Goal: Transaction & Acquisition: Purchase product/service

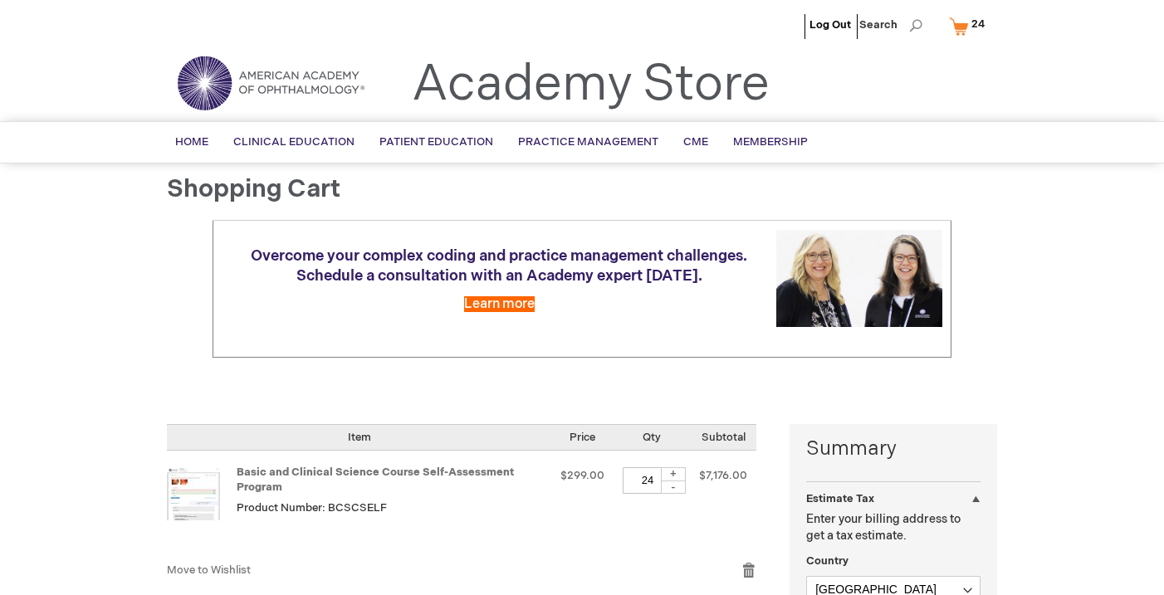
select select "US"
select select "43"
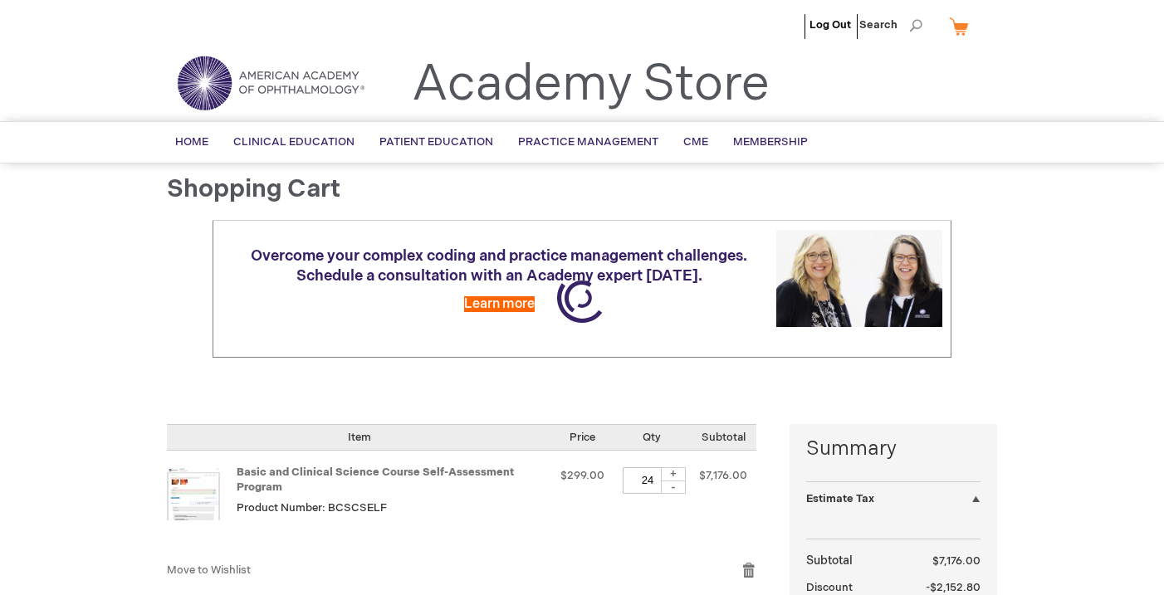
select select "US"
select select "43"
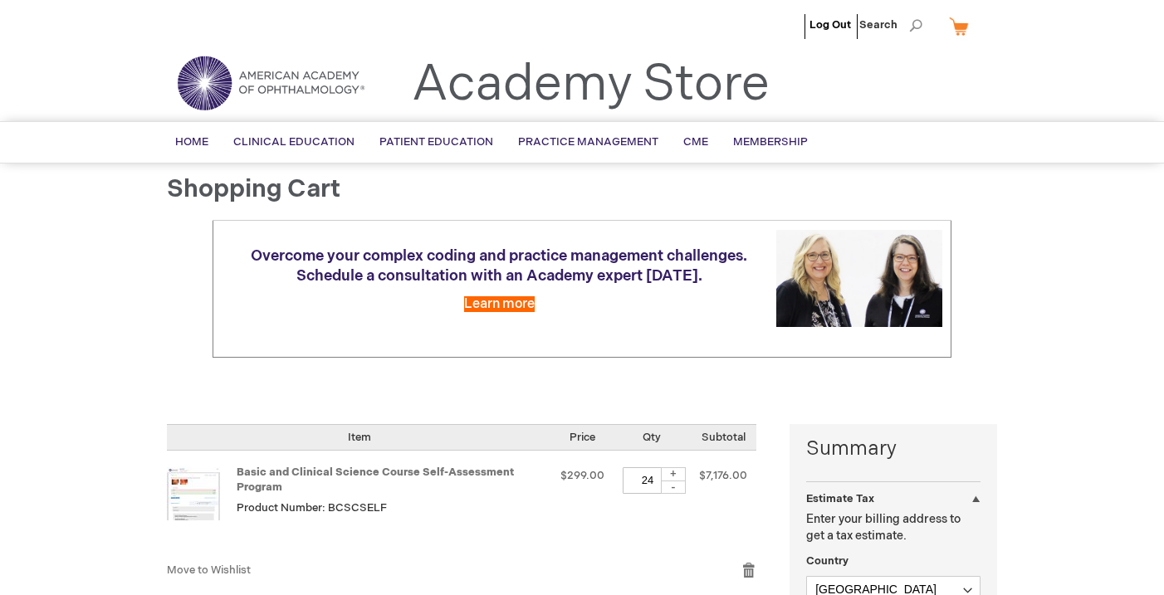
scroll to position [-27, 0]
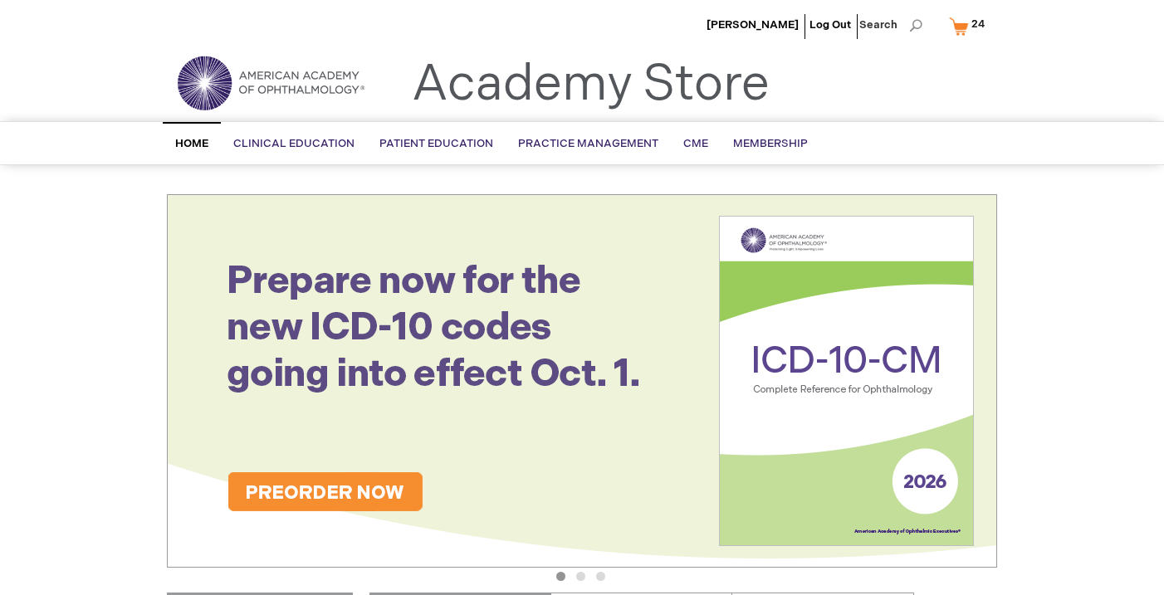
click at [972, 34] on link "My Cart 24 24 items" at bounding box center [971, 26] width 50 height 29
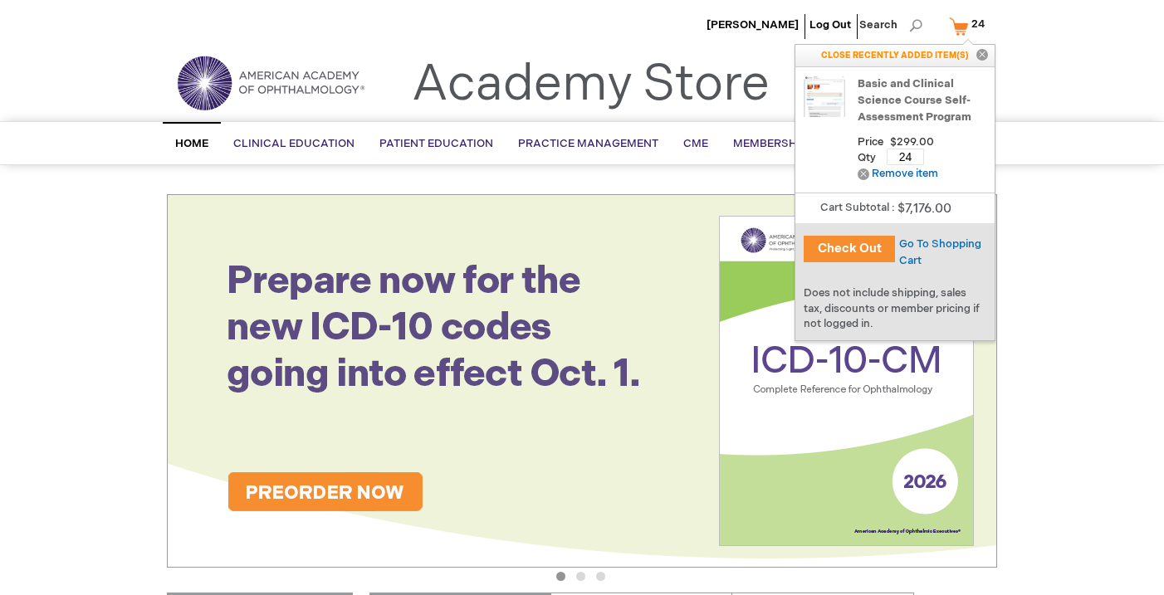
click at [913, 156] on input "24" at bounding box center [905, 157] width 37 height 17
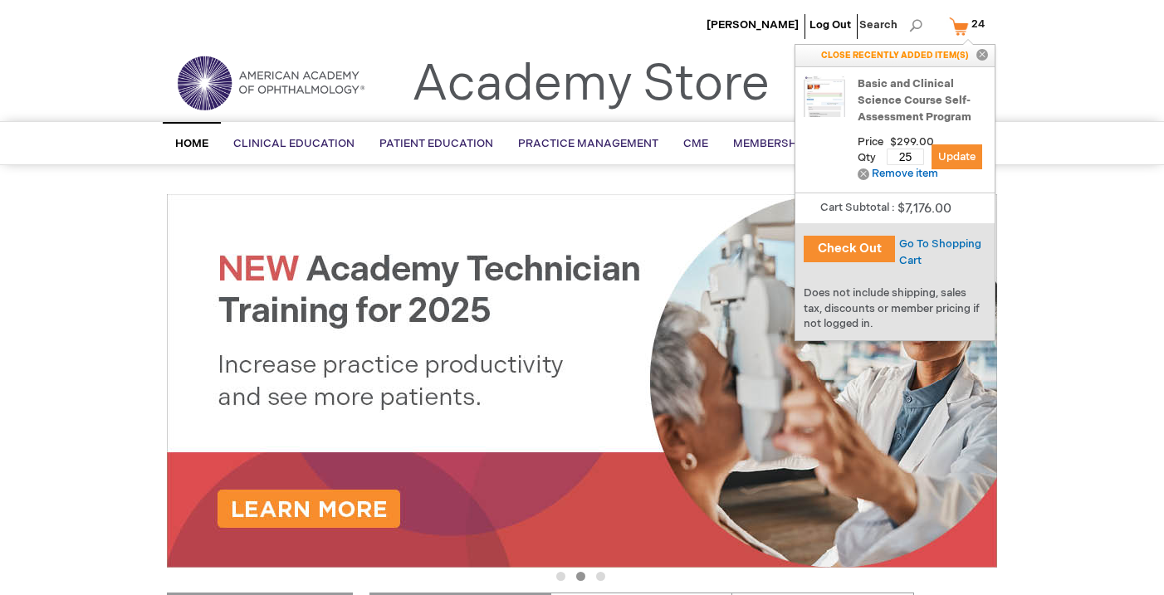
type input "25"
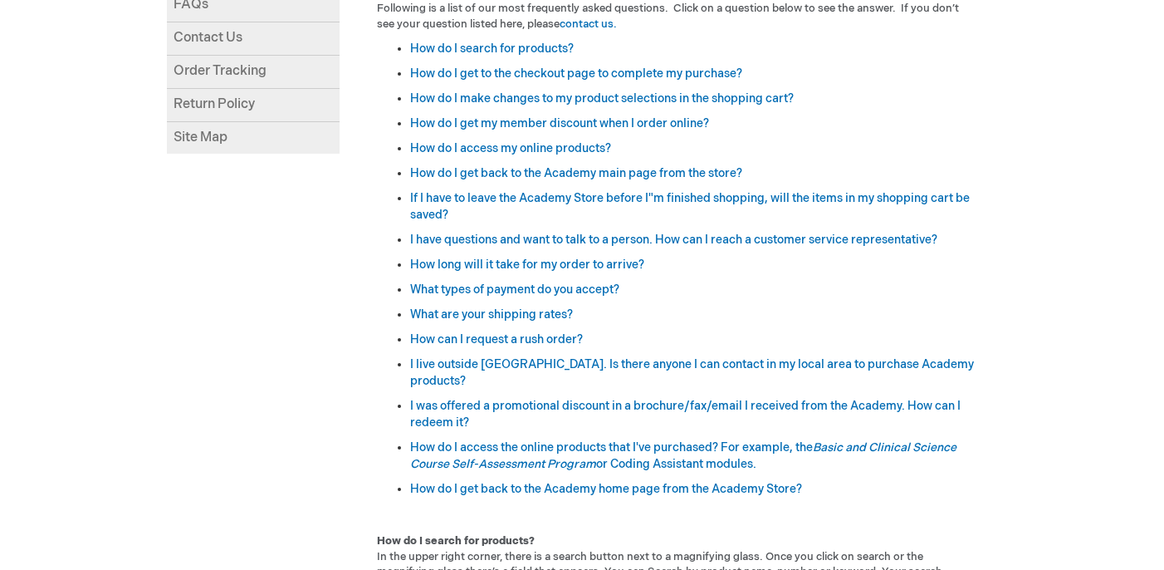
scroll to position [207, 0]
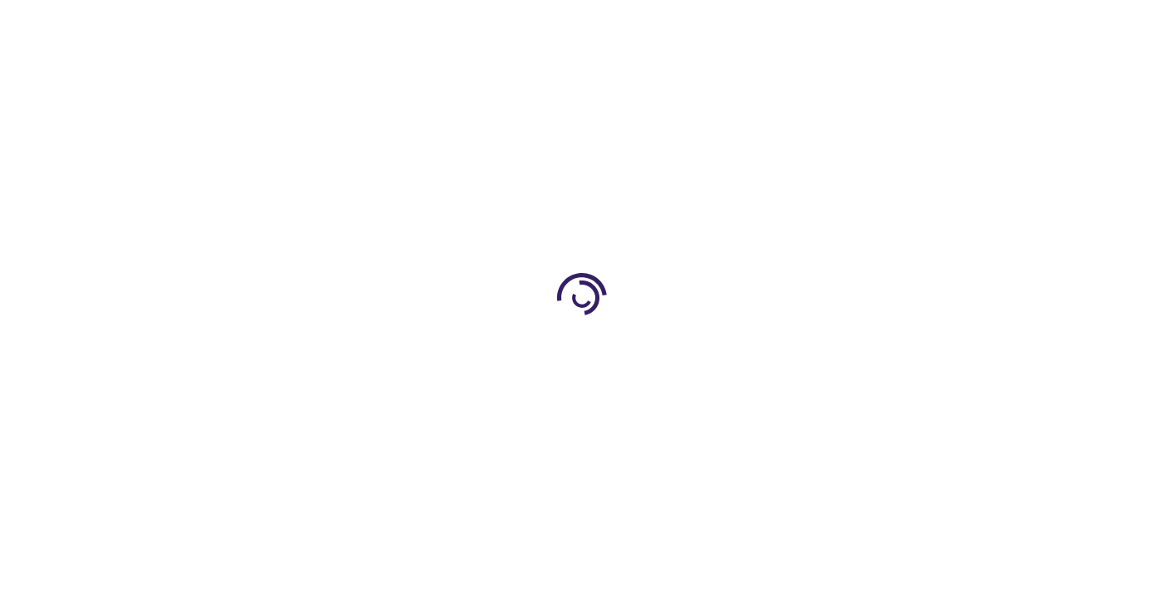
select select "US"
select select "43"
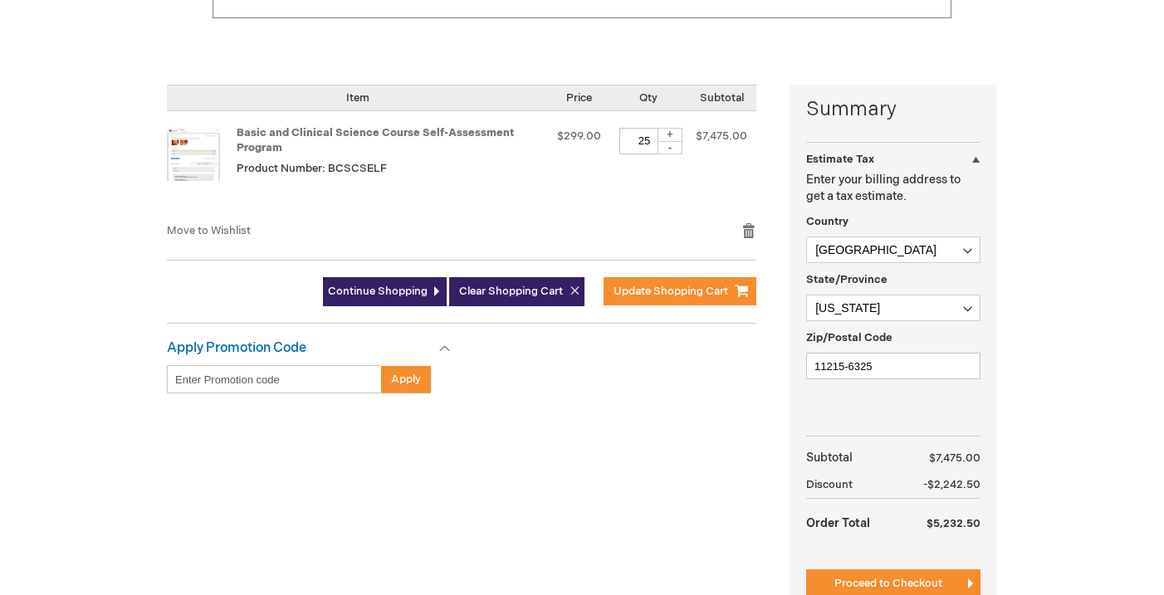
scroll to position [275, 0]
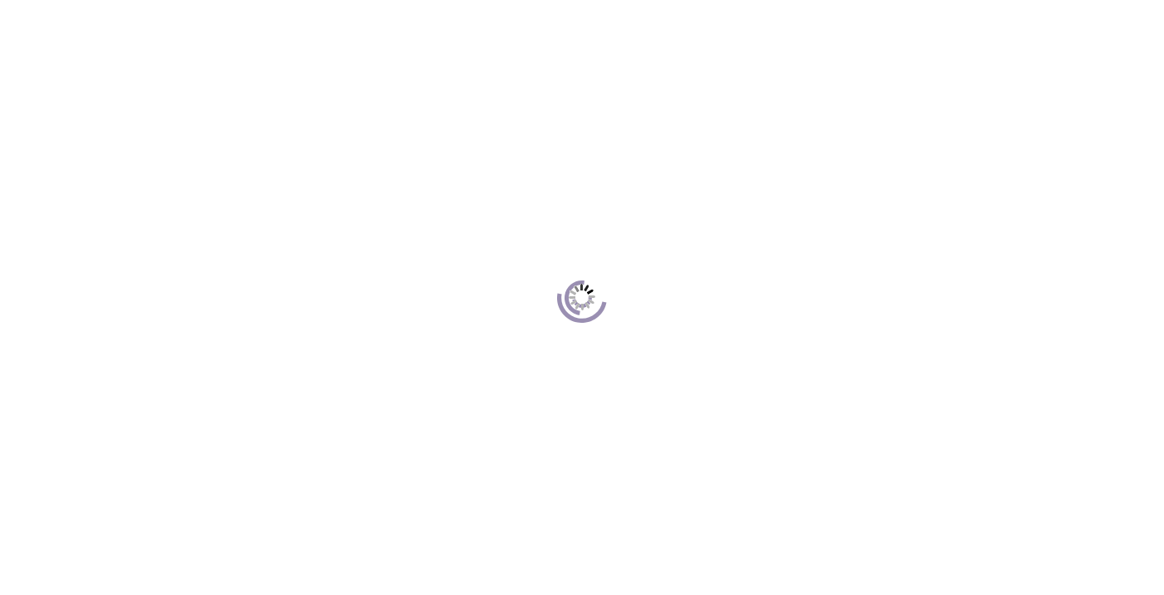
scroll to position [227, 0]
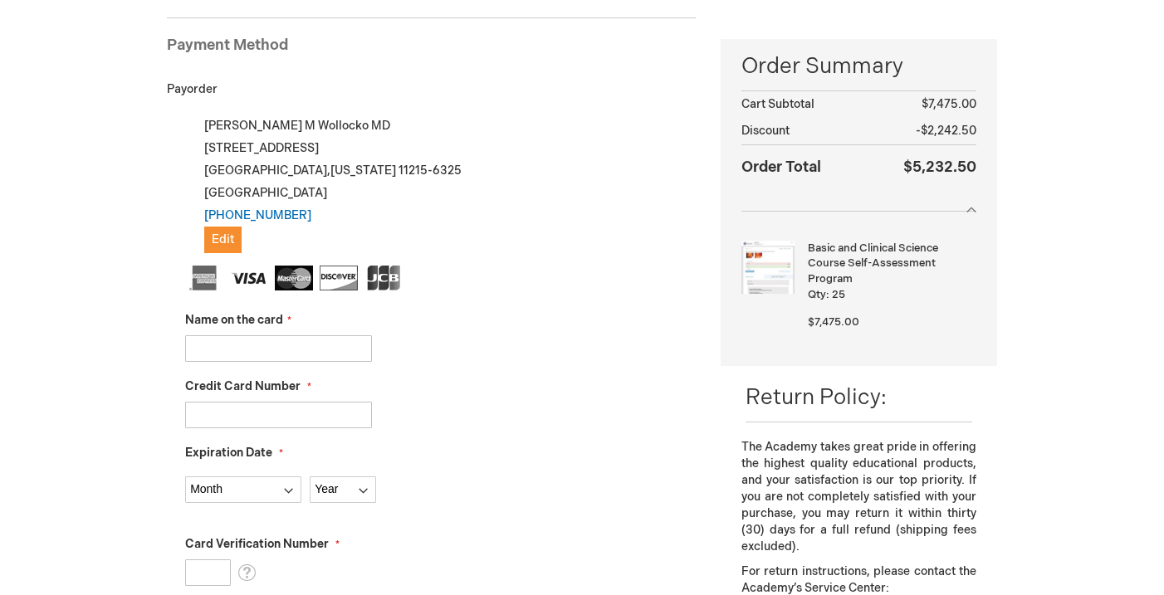
click at [303, 345] on input "Name on the card" at bounding box center [278, 349] width 187 height 27
type input "[CREDIT_CARD_NUMBER]"
drag, startPoint x: 321, startPoint y: 352, endPoint x: 132, endPoint y: 346, distance: 189.4
click at [133, 346] on div "Brian Wollocko Log Out Search My Cart 25 25 items CLOSE RECENTLY ADDED ITEM(S) …" at bounding box center [582, 600] width 1164 height 1655
click at [494, 362] on fieldset "Name on the card Credit Card Number Expiration Date Month Year" at bounding box center [440, 560] width 511 height 588
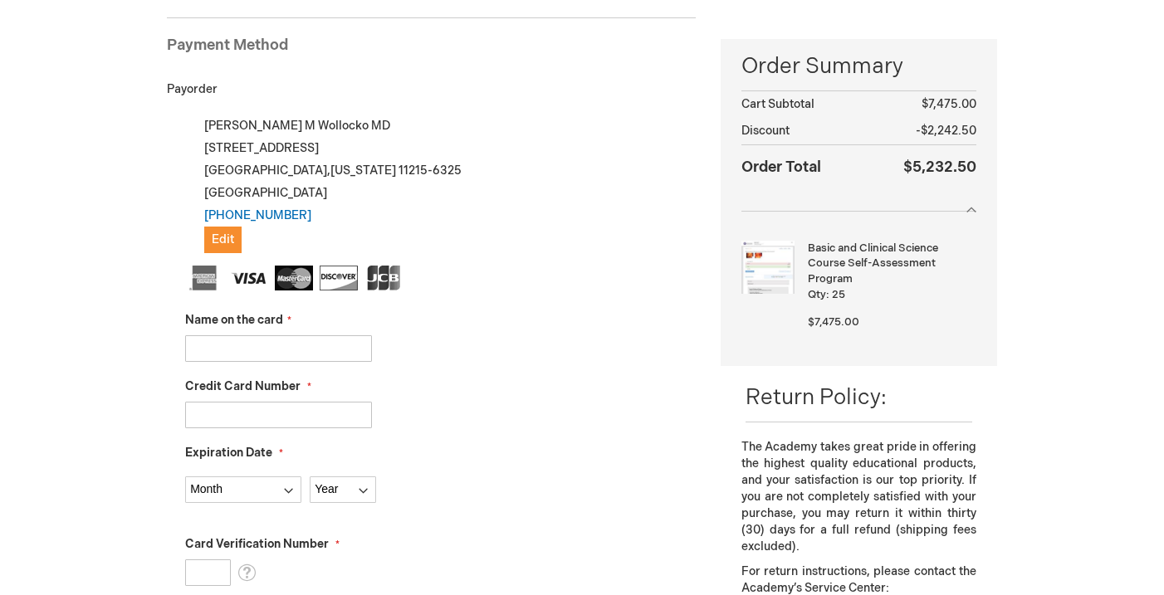
click at [240, 412] on input "Credit Card Number" at bounding box center [278, 415] width 187 height 27
paste input "4147400470145275"
type input "4147400470145275"
click at [252, 339] on input "Name on the card" at bounding box center [278, 349] width 187 height 27
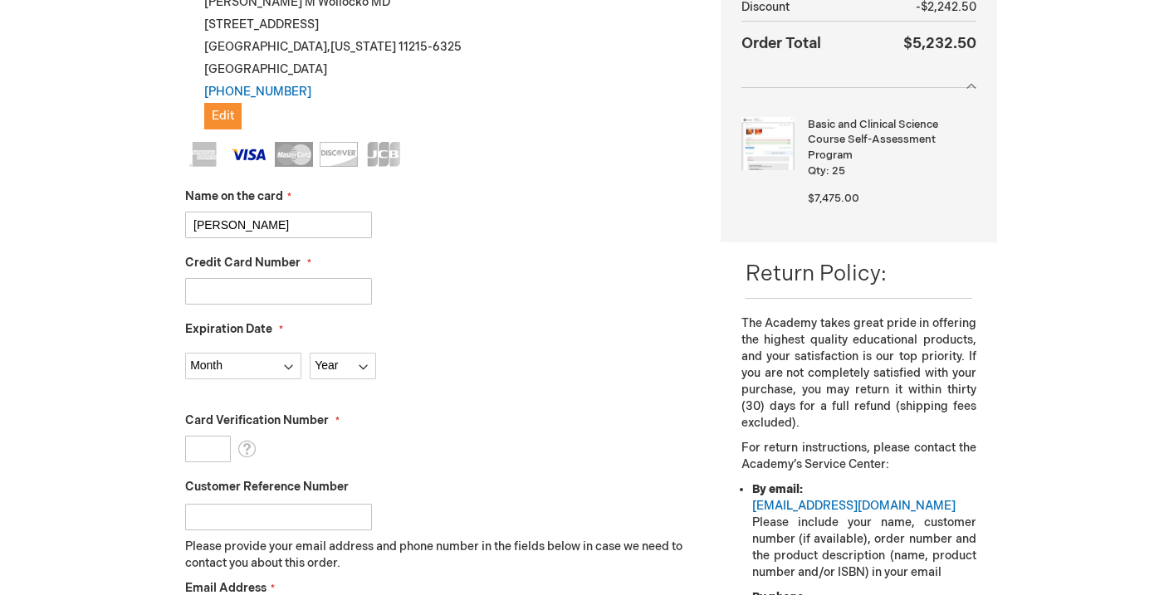
scroll to position [382, 0]
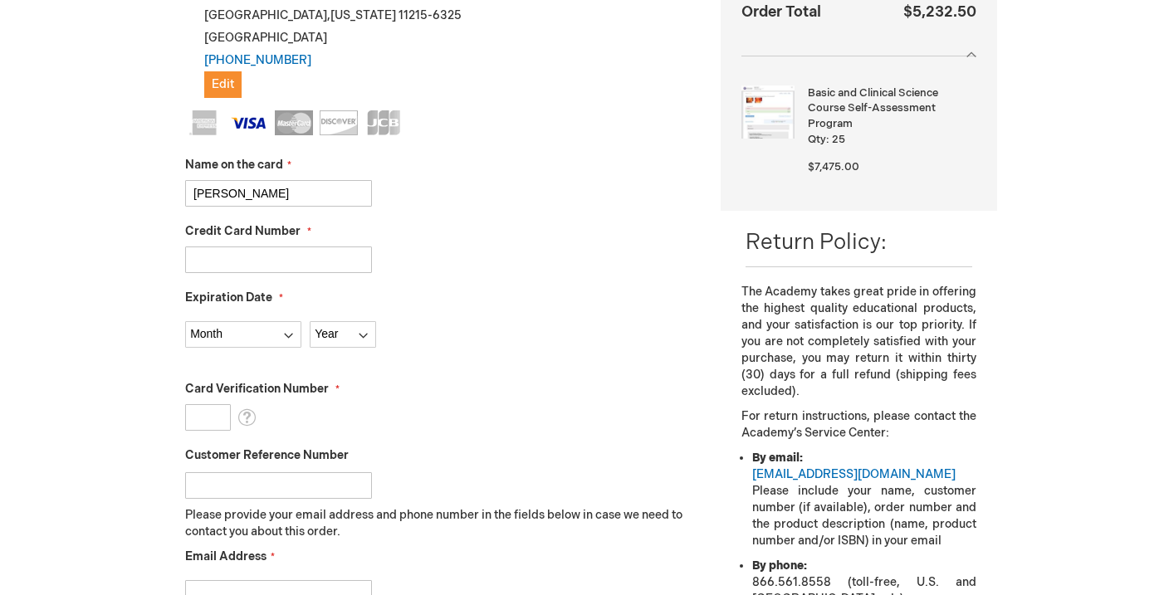
type input "brian wollocko"
select select "6"
select select "2030"
click at [195, 421] on input "Card Verification Number" at bounding box center [208, 417] width 46 height 27
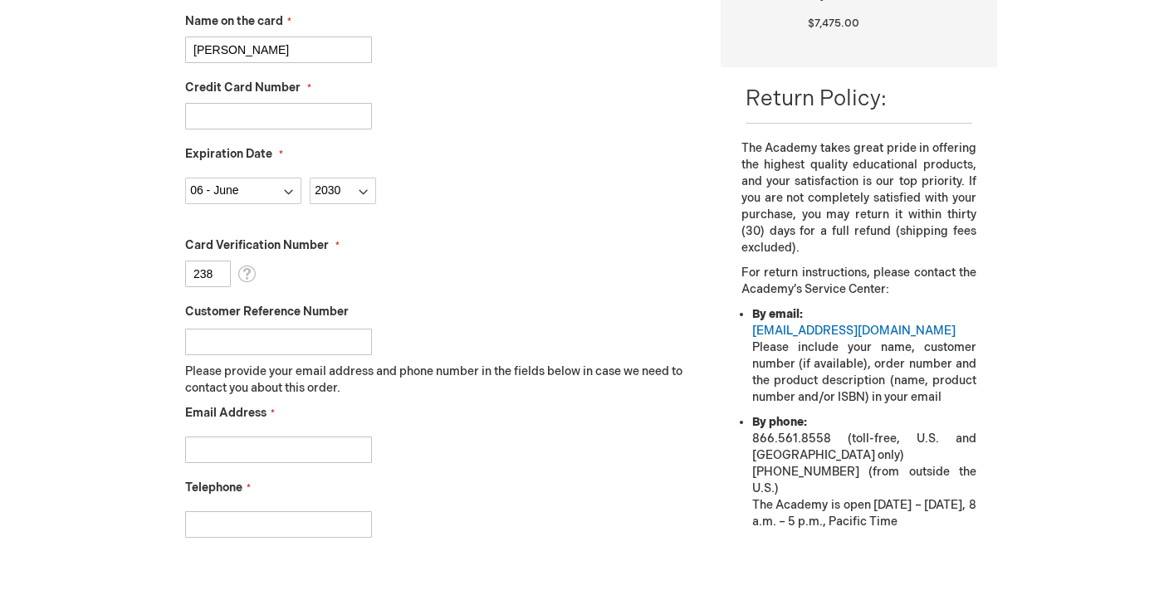
scroll to position [527, 0]
type input "238"
type input "[EMAIL_ADDRESS][DOMAIN_NAME]"
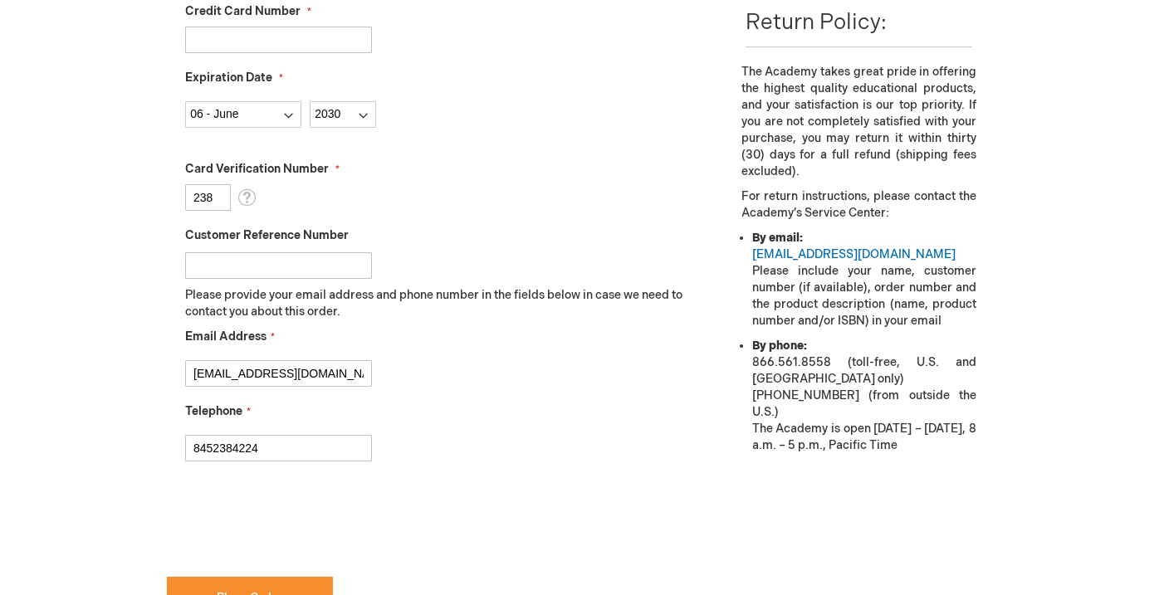
scroll to position [625, 0]
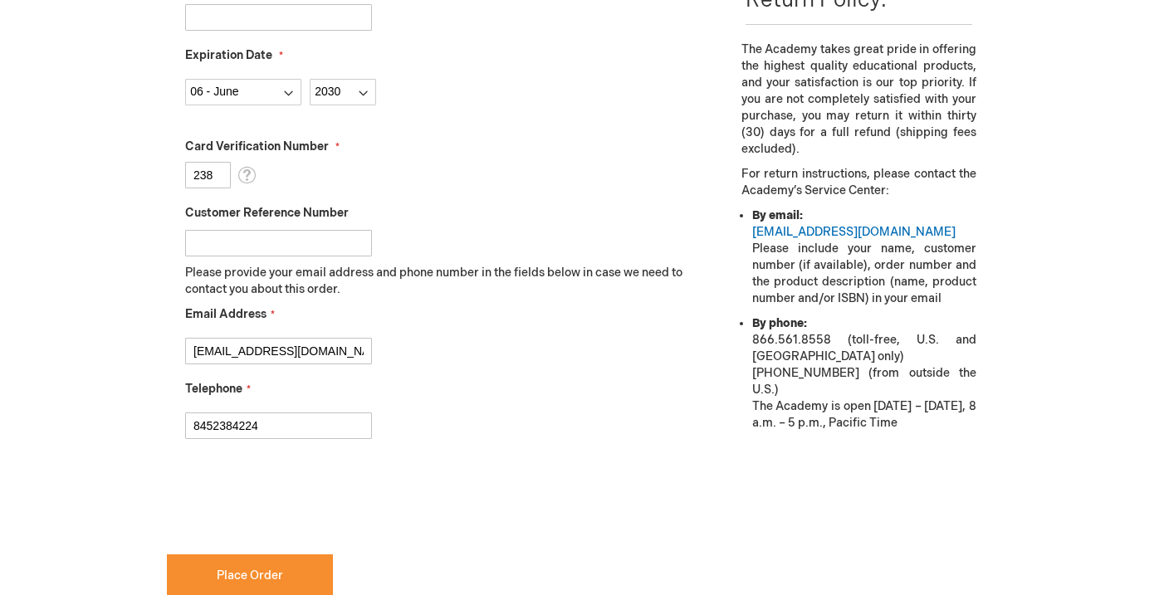
type input "8452384224"
checkbox input "true"
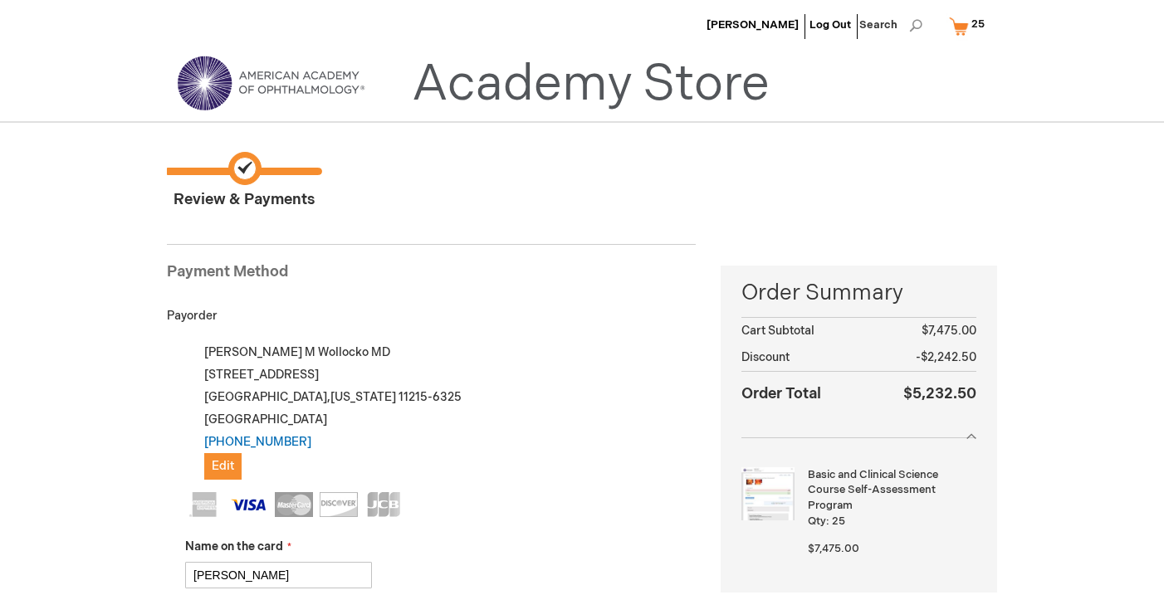
scroll to position [0, 0]
click at [968, 13] on link "My Cart 25 25 items" at bounding box center [971, 26] width 50 height 29
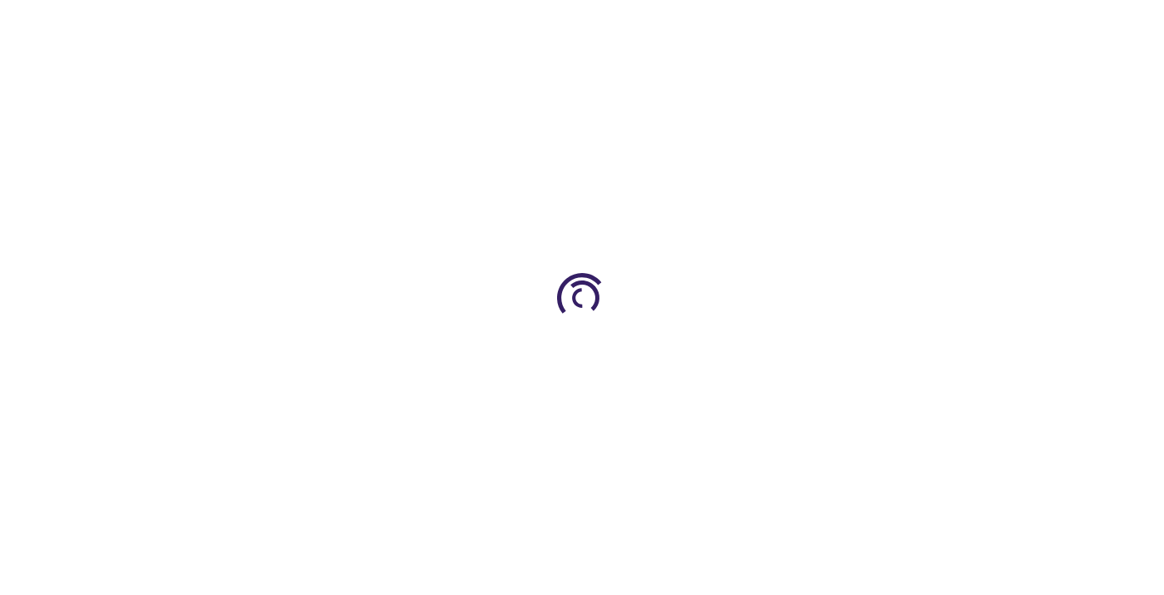
type input "1"
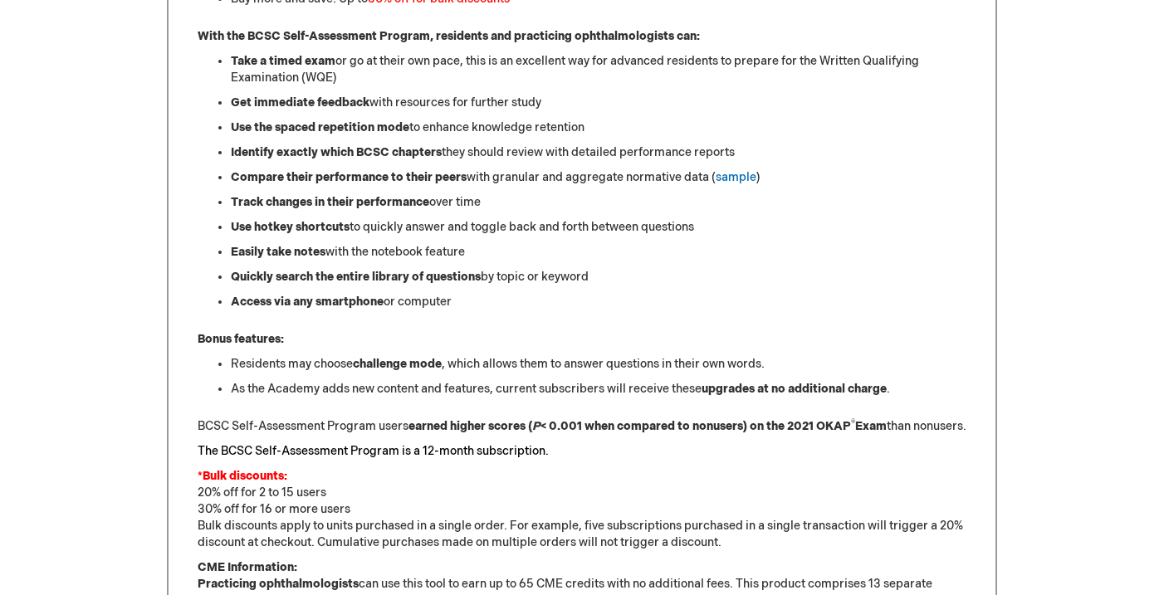
scroll to position [995, 0]
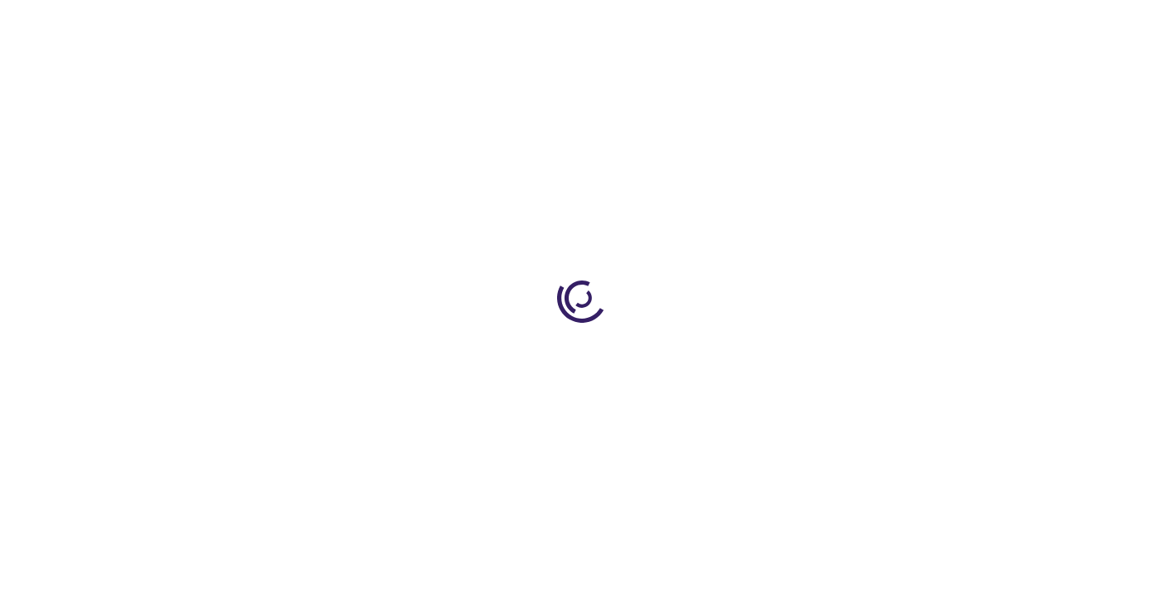
select select "US"
select select "43"
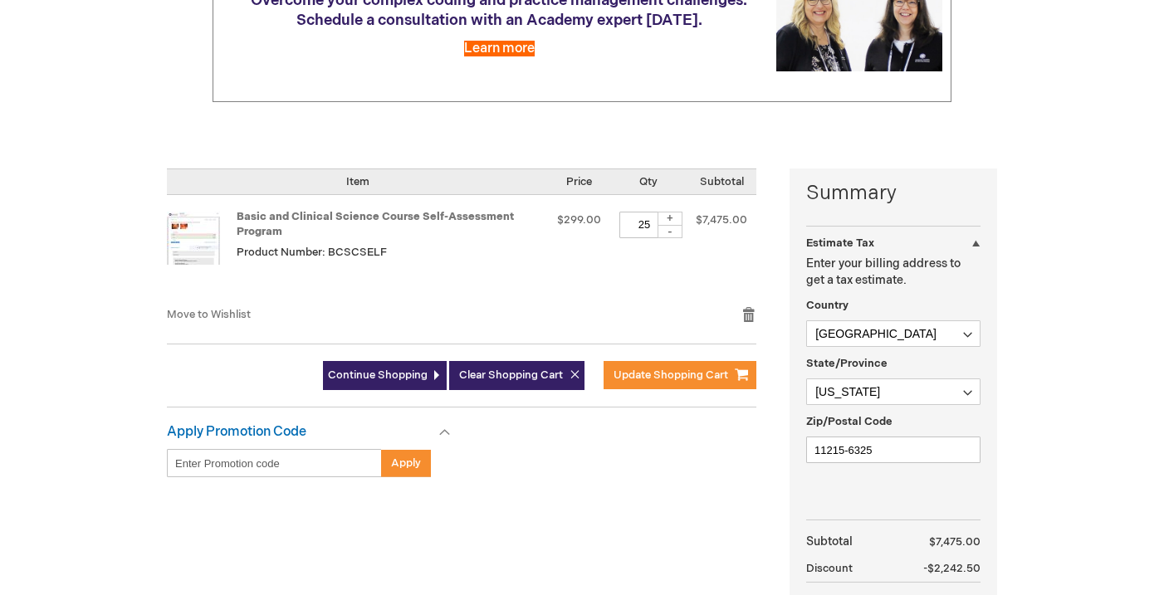
scroll to position [301, 0]
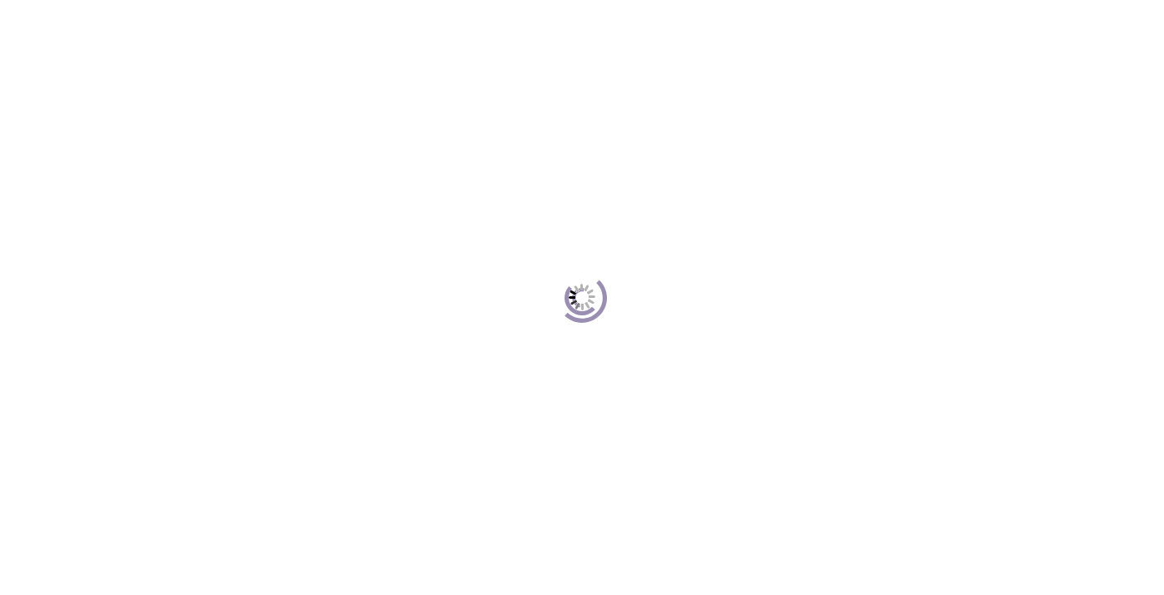
scroll to position [227, 0]
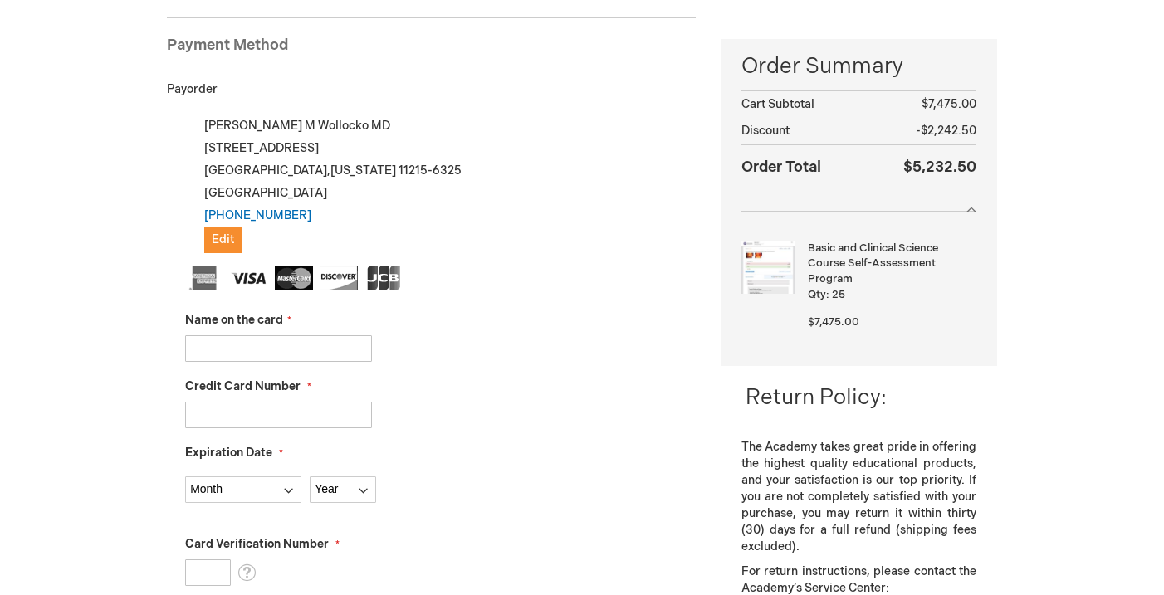
click at [280, 352] on input "Name on the card" at bounding box center [278, 349] width 187 height 27
type input "[PERSON_NAME]"
type input "[CREDIT_CARD_NUMBER]"
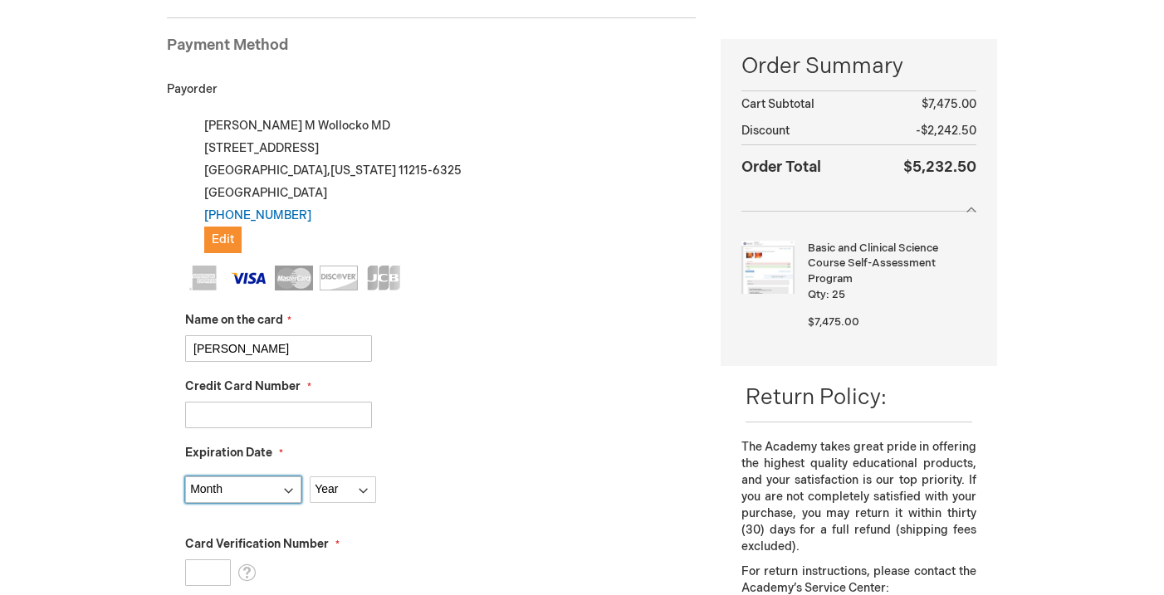
select select "6"
select select "2030"
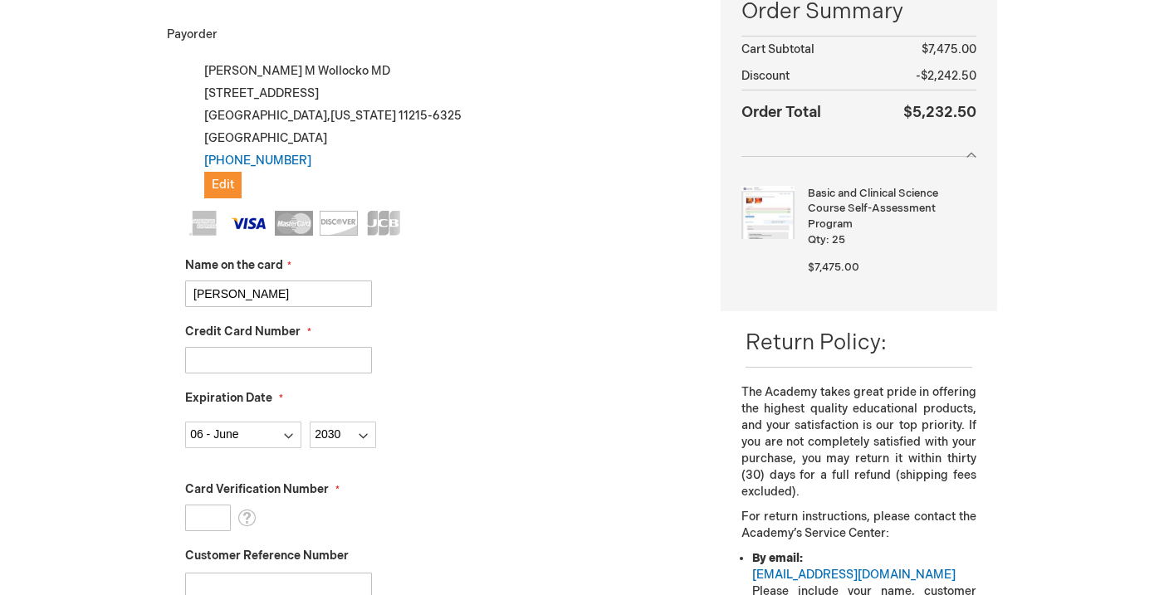
click at [203, 515] on input "Card Verification Number" at bounding box center [208, 518] width 46 height 27
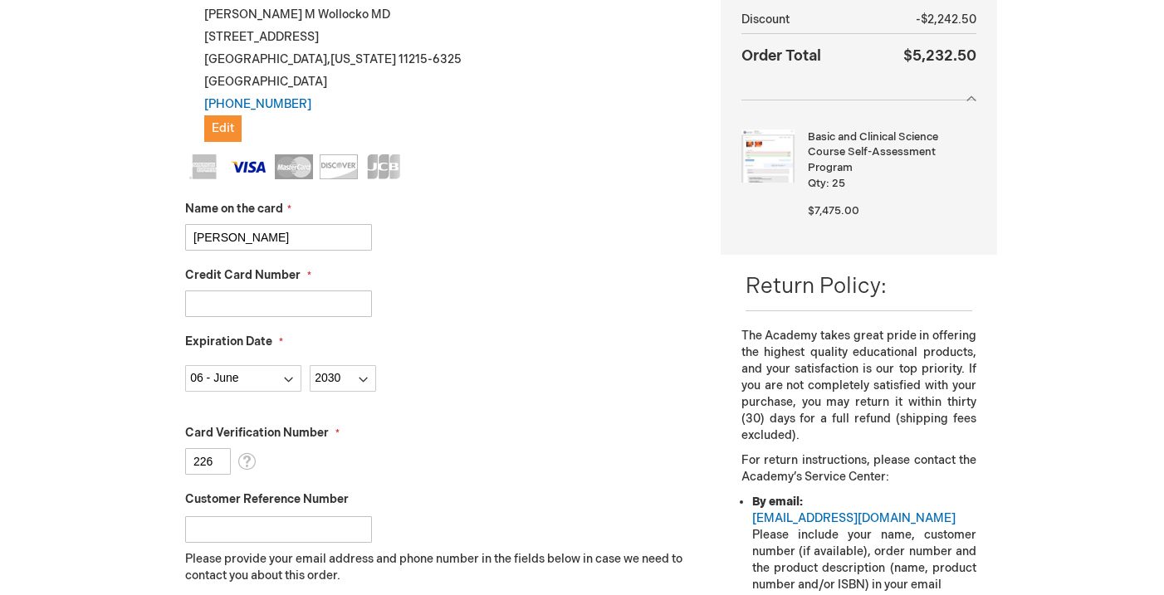
type input "225"
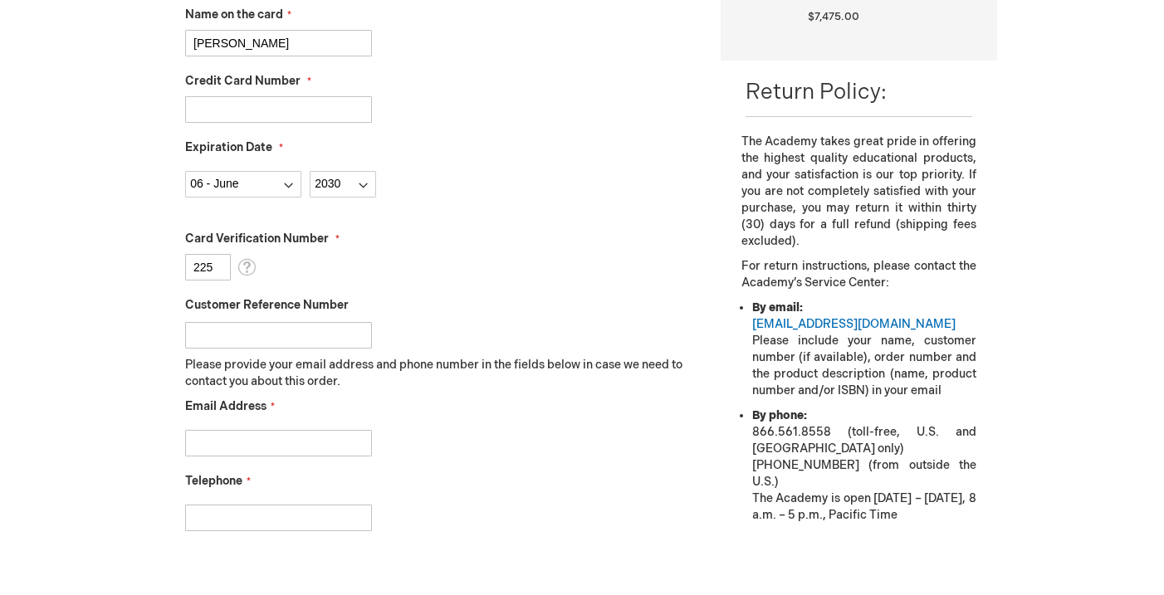
scroll to position [561, 0]
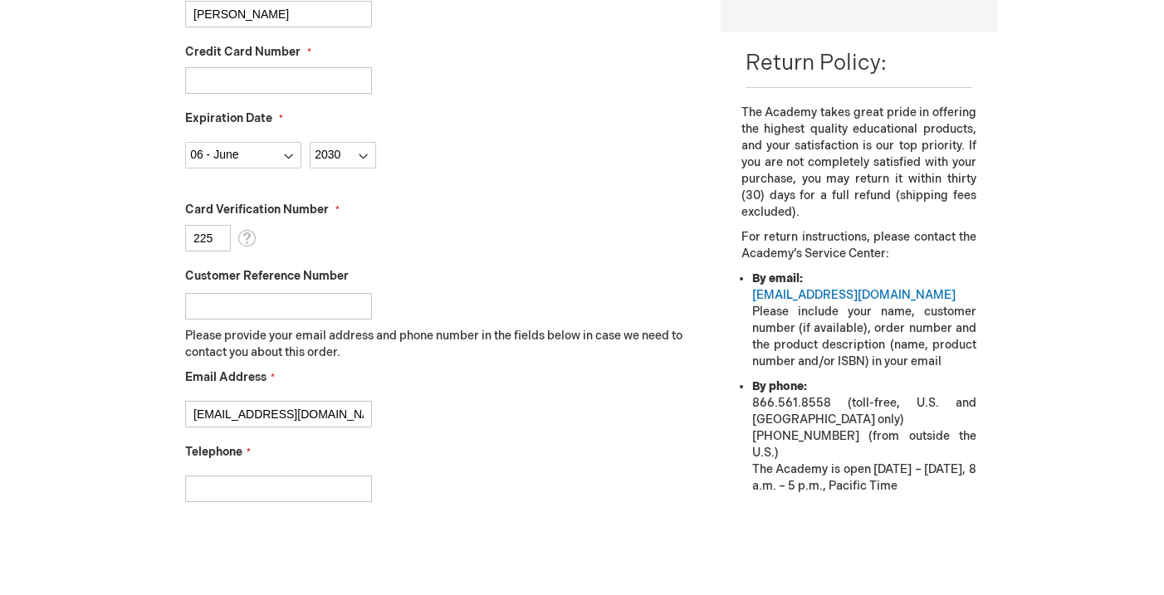
type input "[EMAIL_ADDRESS][DOMAIN_NAME]"
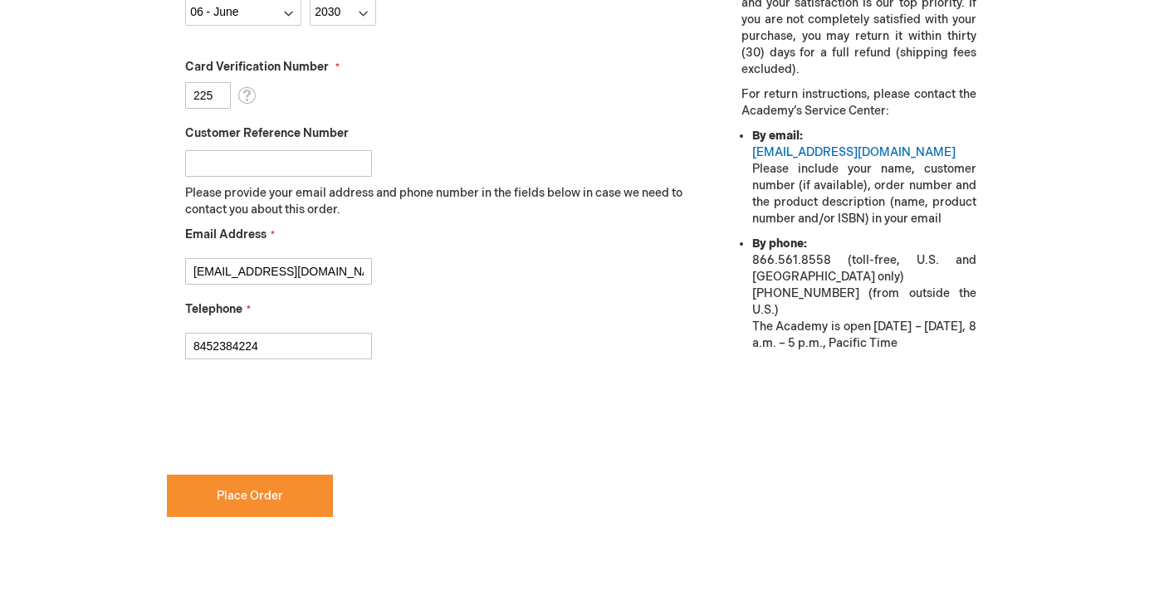
scroll to position [754, 0]
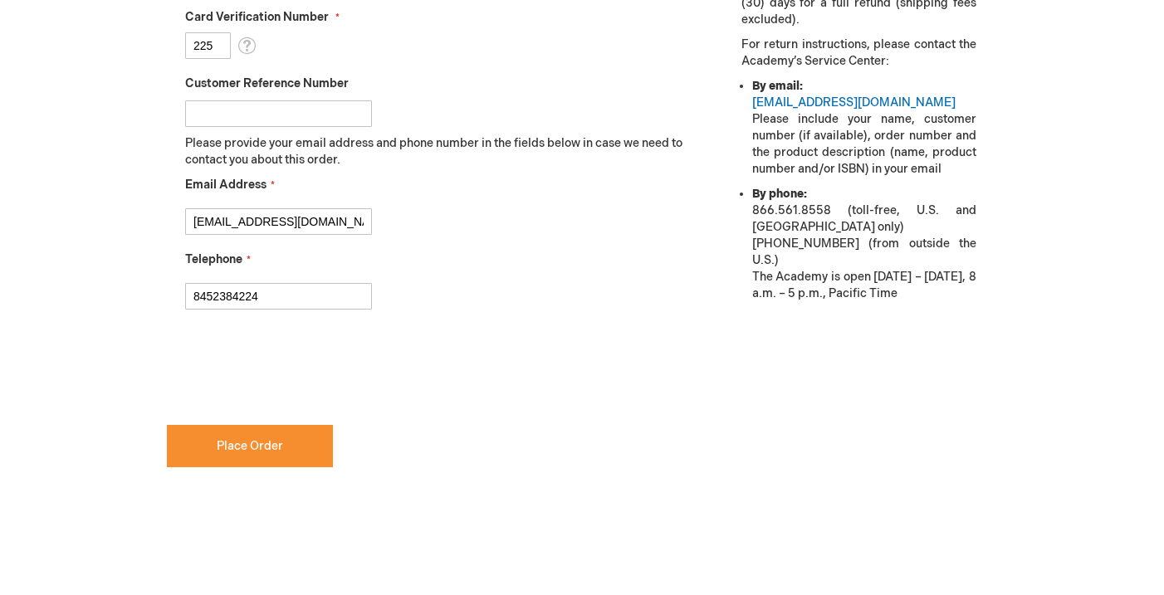
type input "8452384224"
checkbox input "true"
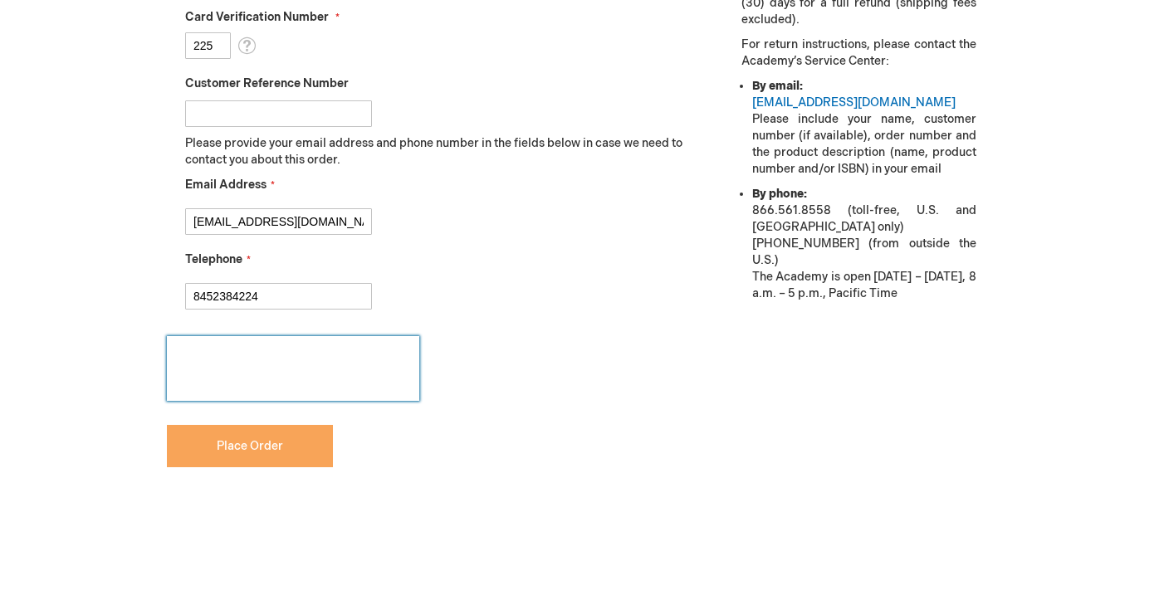
click at [226, 440] on span "Place Order" at bounding box center [250, 446] width 66 height 14
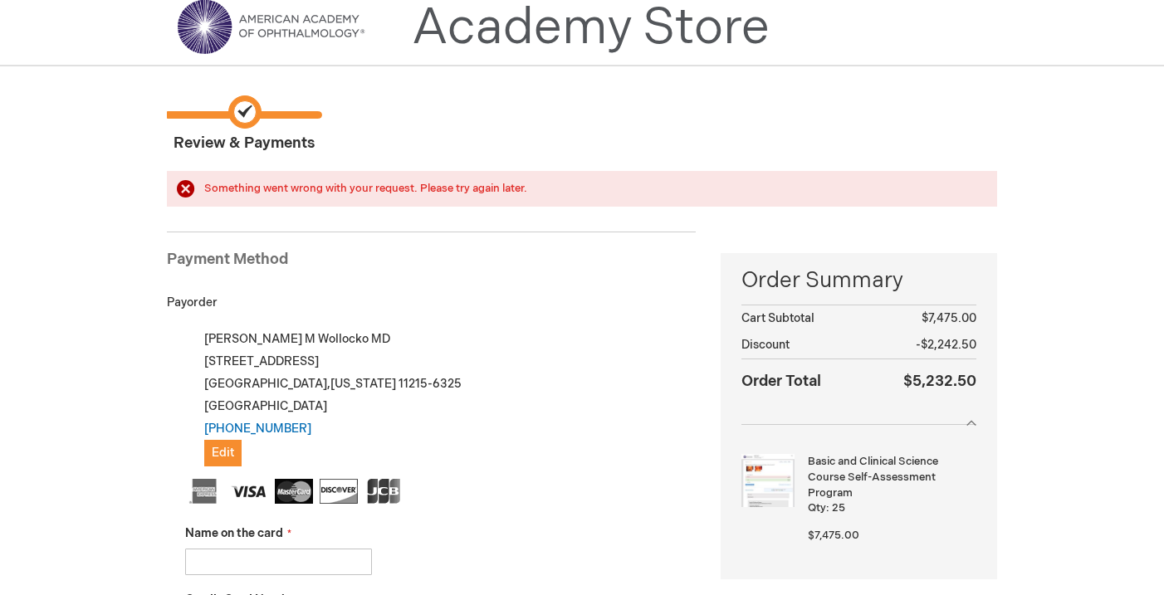
scroll to position [81, 0]
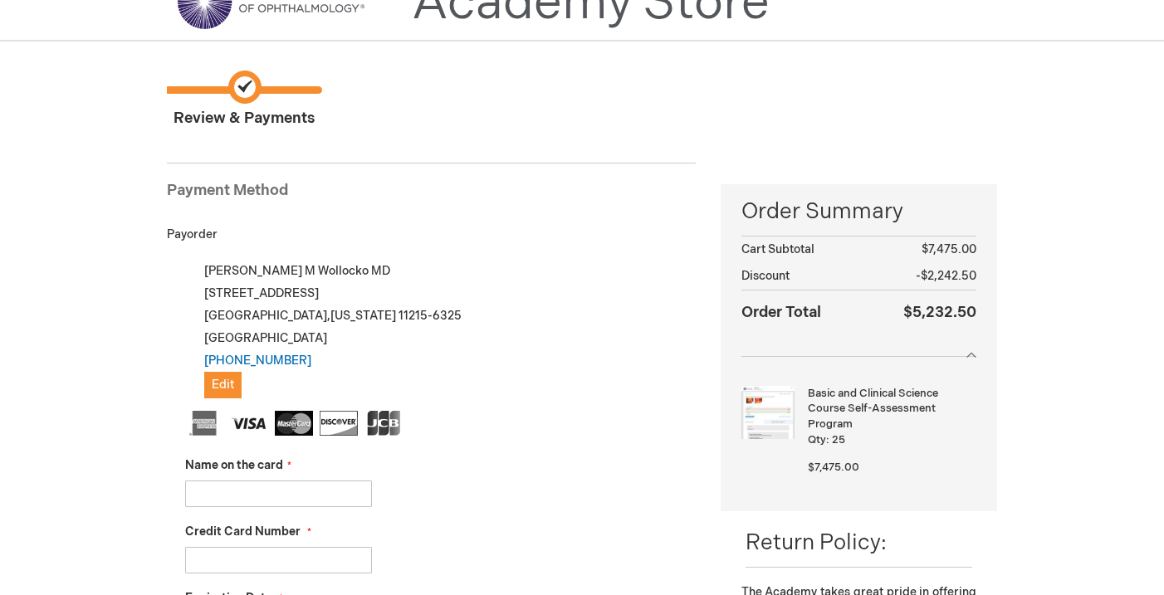
click at [318, 491] on input "Name on the card" at bounding box center [278, 494] width 187 height 27
type input "[PERSON_NAME]"
type input "4147400470145275"
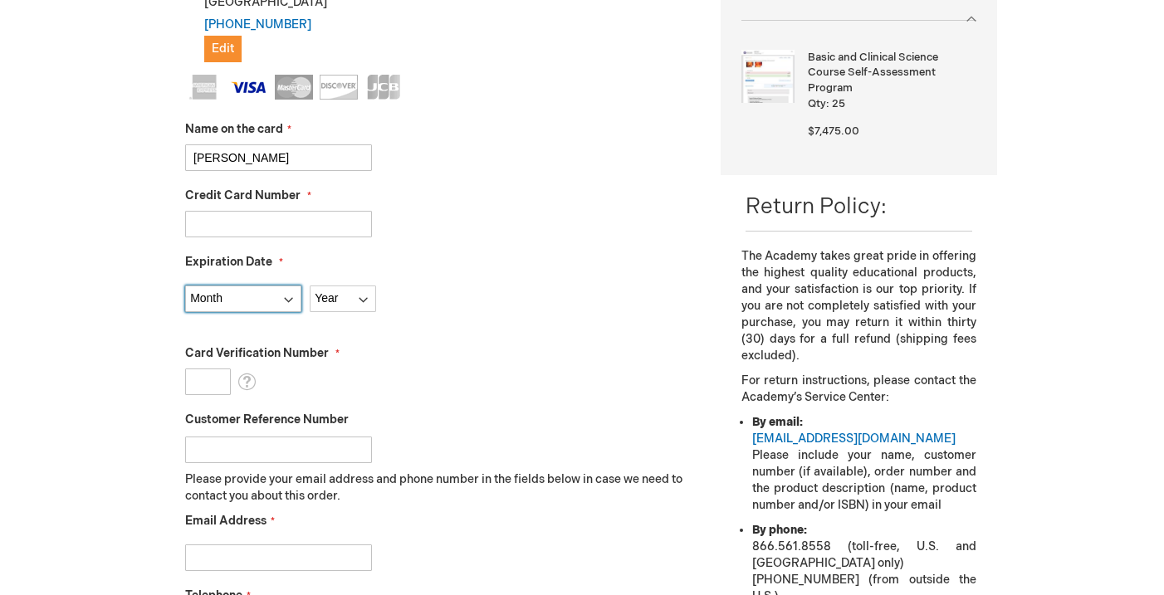
select select "6"
select select "2030"
type input "238"
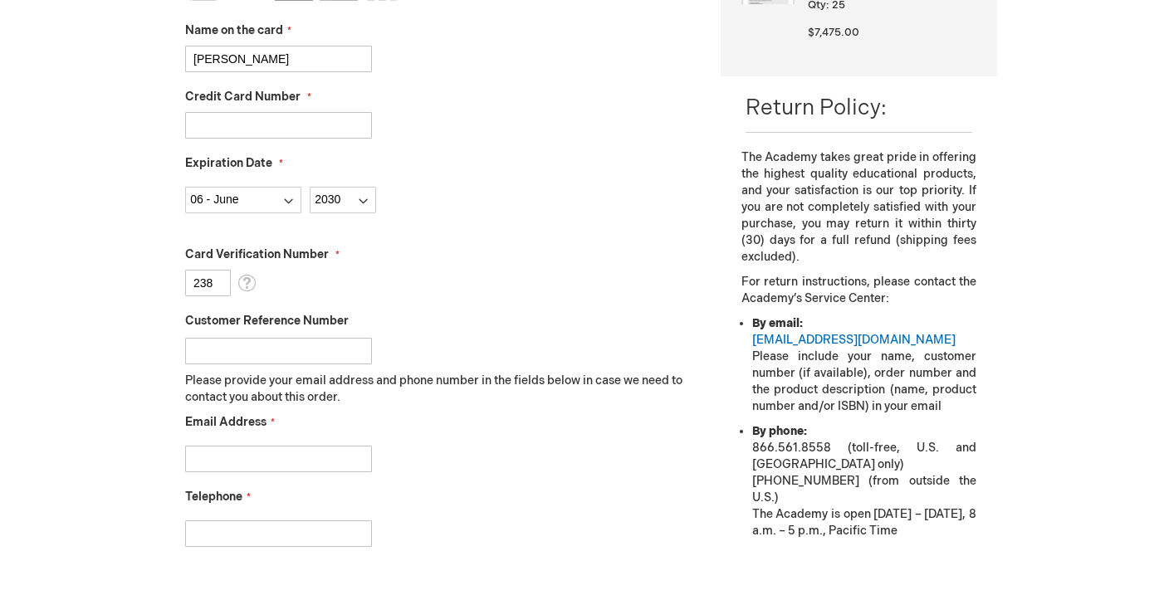
scroll to position [517, 0]
type input "bwollock@gmail.com"
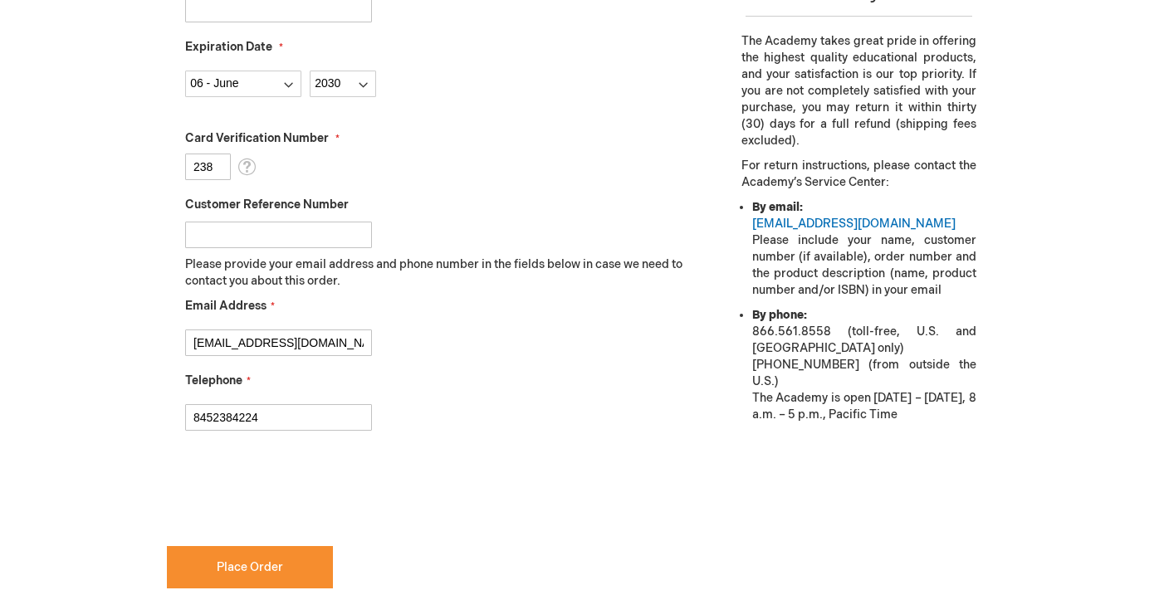
scroll to position [652, 0]
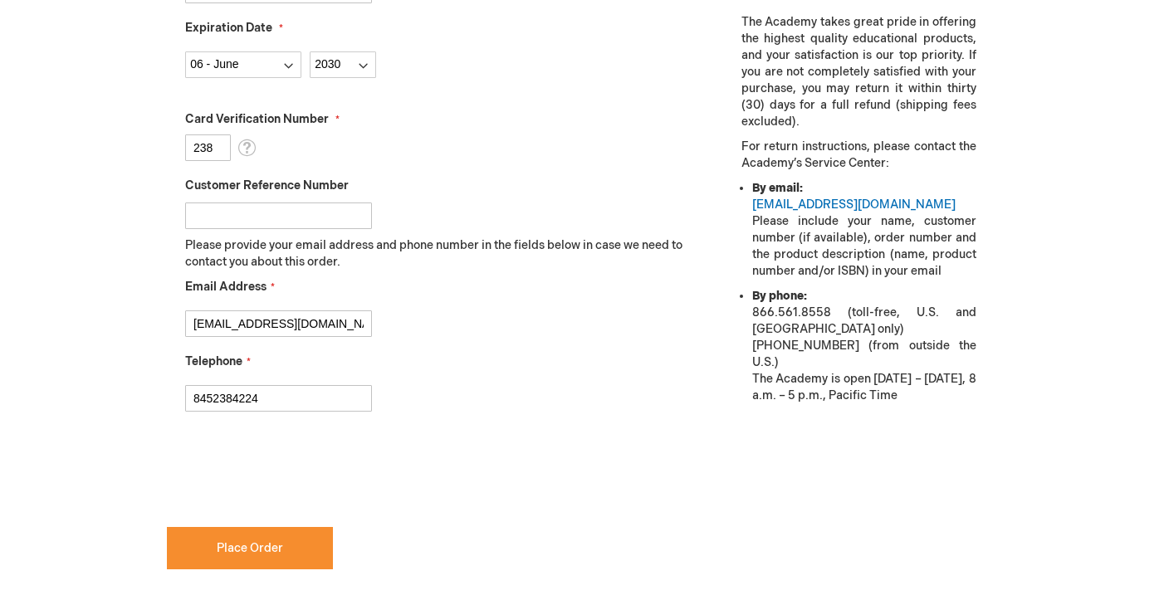
type input "8452384224"
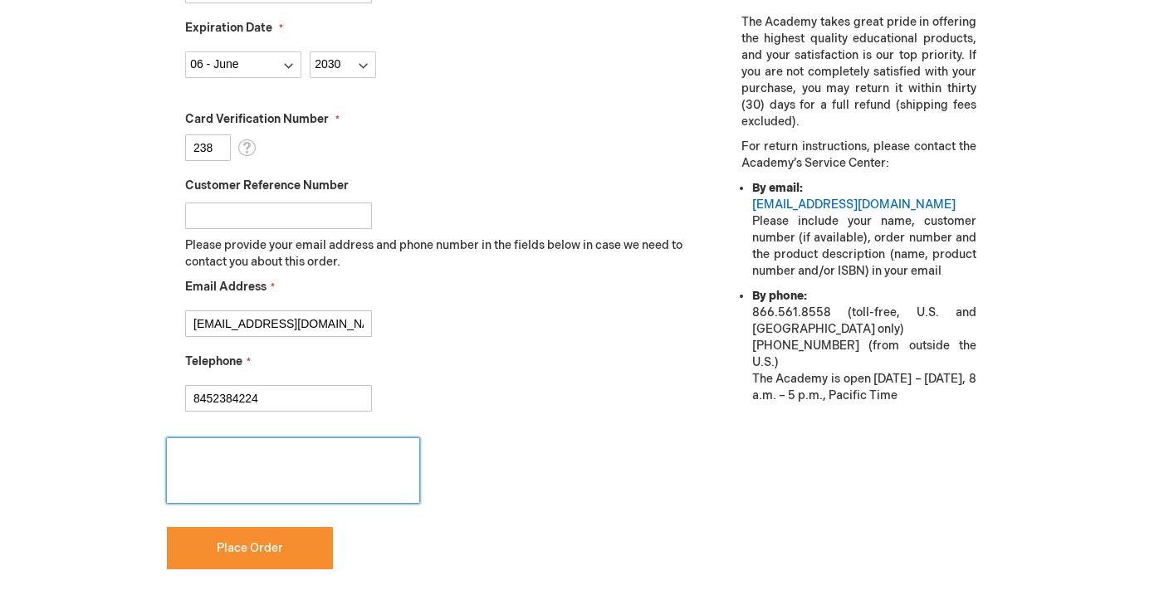
checkbox input "true"
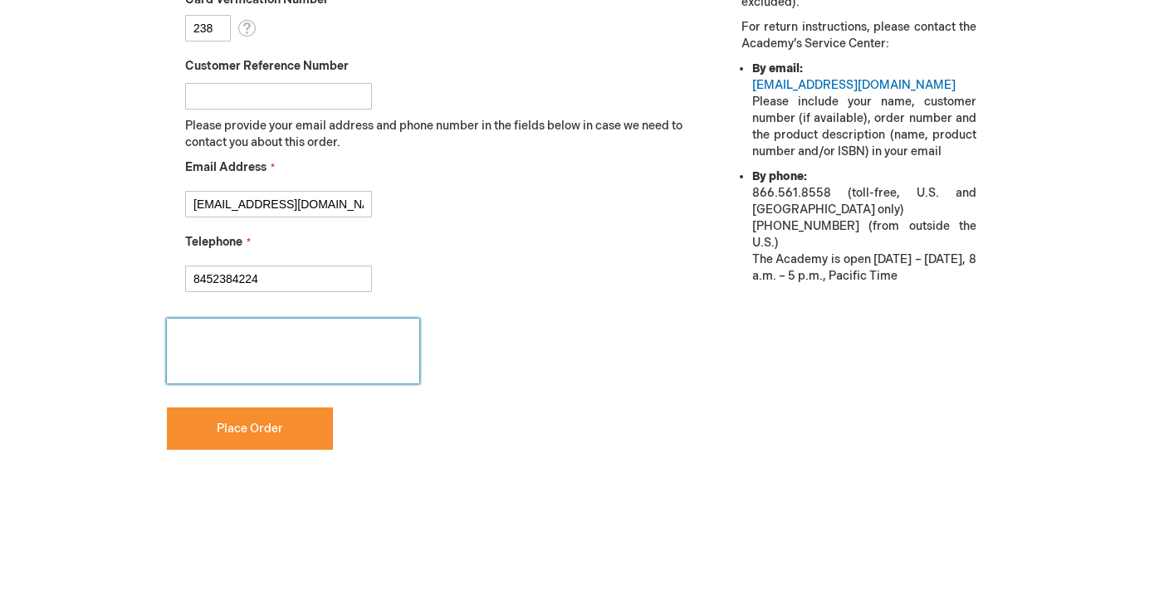
scroll to position [806, 0]
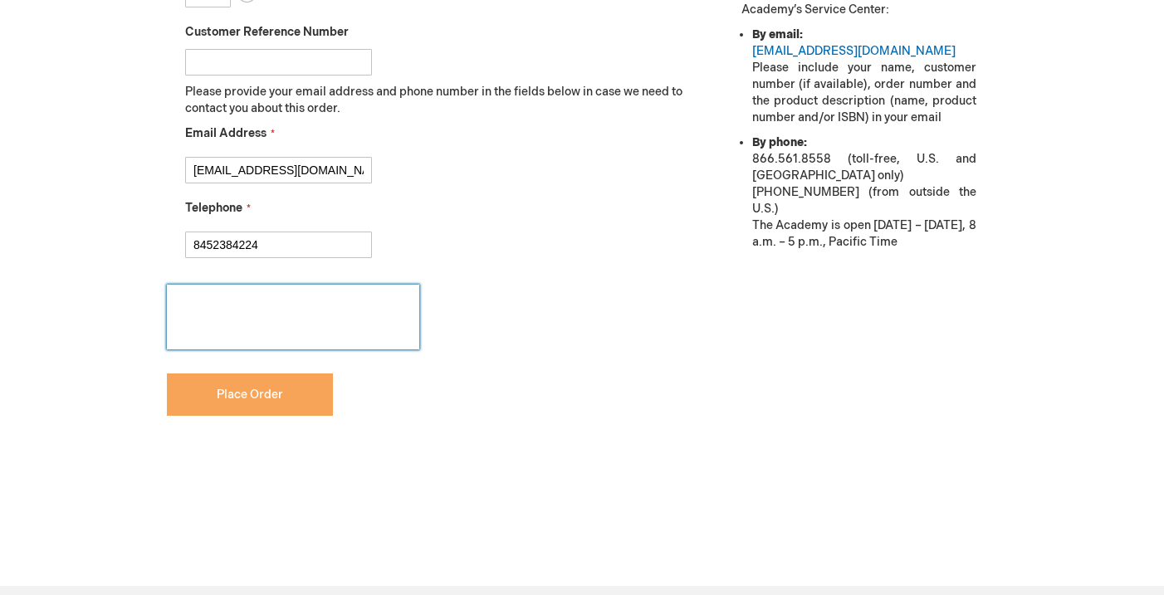
click at [284, 401] on button "Place Order" at bounding box center [250, 395] width 166 height 42
